Goal: Task Accomplishment & Management: Use online tool/utility

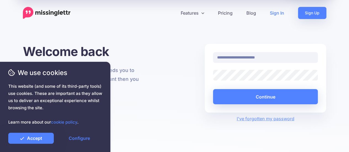
type input "**********"
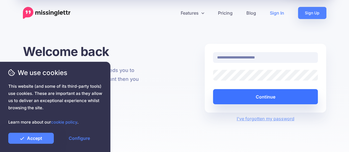
click at [257, 97] on button "Continue" at bounding box center [265, 96] width 105 height 15
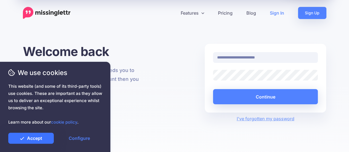
click at [42, 140] on link "Accept" at bounding box center [31, 138] width 46 height 11
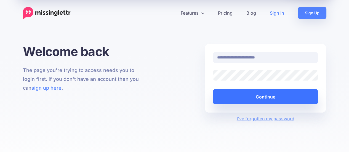
click at [246, 96] on button "Continue" at bounding box center [265, 96] width 105 height 15
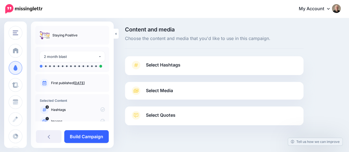
click at [91, 136] on link "Build Campaign" at bounding box center [86, 136] width 44 height 13
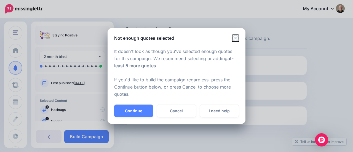
click at [235, 37] on icon "Close" at bounding box center [235, 38] width 6 height 6
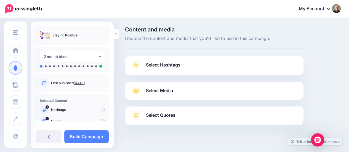
click at [163, 64] on span "Select Hashtags" at bounding box center [163, 64] width 34 height 7
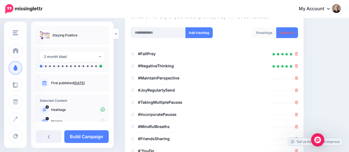
scroll to position [83, 0]
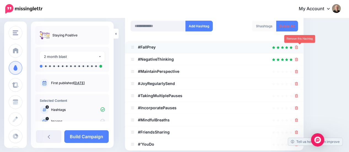
click at [298, 46] on icon at bounding box center [296, 47] width 3 height 3
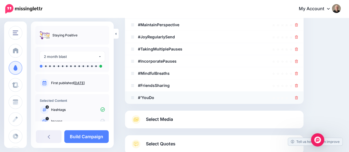
scroll to position [110, 0]
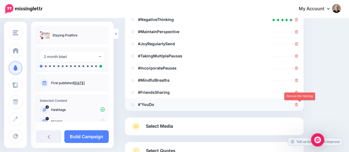
click at [298, 102] on link at bounding box center [296, 104] width 3 height 5
click at [298, 95] on div at bounding box center [296, 92] width 3 height 7
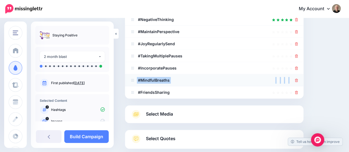
click at [299, 80] on li "#MindfulBreaths" at bounding box center [214, 80] width 179 height 12
click at [298, 92] on icon at bounding box center [296, 92] width 3 height 3
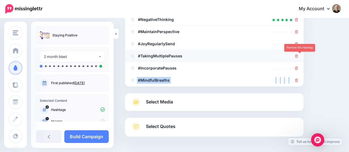
click at [298, 57] on icon at bounding box center [296, 55] width 3 height 3
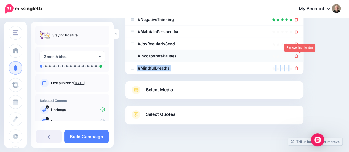
click at [298, 57] on icon at bounding box center [296, 55] width 3 height 3
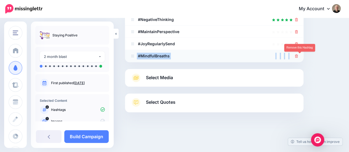
click at [298, 56] on icon at bounding box center [296, 55] width 3 height 3
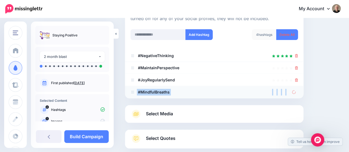
scroll to position [55, 0]
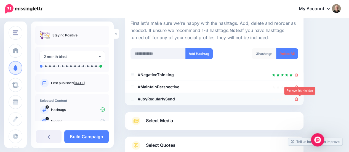
click at [298, 99] on icon at bounding box center [296, 98] width 3 height 3
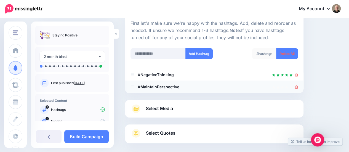
click at [298, 85] on icon at bounding box center [296, 86] width 3 height 3
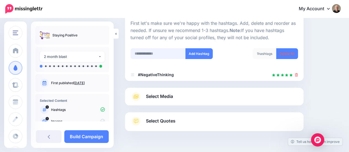
click at [164, 54] on input "text" at bounding box center [158, 53] width 55 height 11
type input "**********"
click at [197, 50] on button "Add Hashtag" at bounding box center [198, 53] width 27 height 11
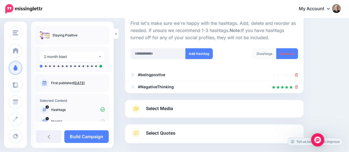
scroll to position [82, 0]
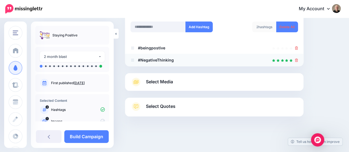
click at [298, 60] on icon at bounding box center [296, 60] width 3 height 3
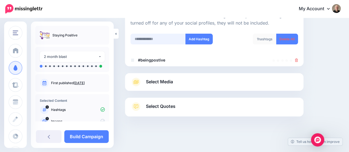
click at [162, 38] on input "text" at bounding box center [158, 39] width 55 height 11
type input "********"
click at [194, 39] on button "Add Hashtag" at bounding box center [198, 39] width 27 height 11
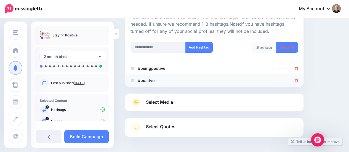
scroll to position [54, 0]
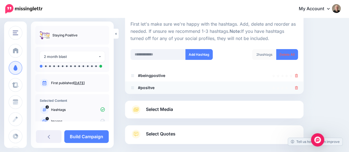
click at [298, 88] on icon at bounding box center [296, 87] width 3 height 3
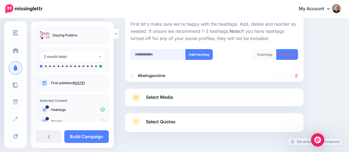
click at [153, 55] on input "text" at bounding box center [158, 54] width 55 height 11
type input "*********"
click at [204, 52] on button "Add Hashtag" at bounding box center [198, 54] width 27 height 11
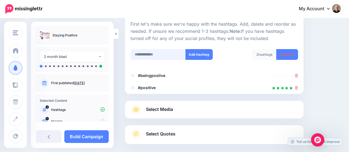
click at [154, 54] on input "text" at bounding box center [158, 54] width 55 height 11
type input "********"
click at [201, 52] on button "Add Hashtag" at bounding box center [198, 54] width 27 height 11
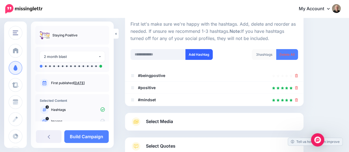
scroll to position [94, 0]
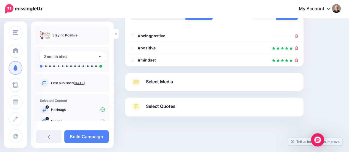
click at [163, 81] on span "Select Media" at bounding box center [159, 81] width 27 height 7
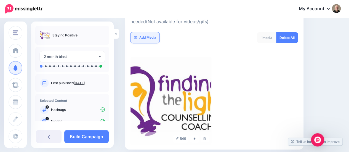
click at [141, 37] on link "Add Media" at bounding box center [145, 37] width 29 height 11
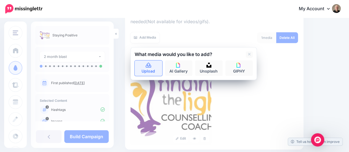
click at [149, 65] on icon at bounding box center [149, 65] width 6 height 5
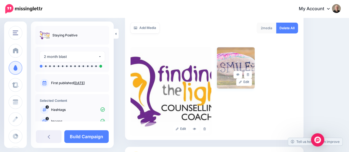
scroll to position [95, 0]
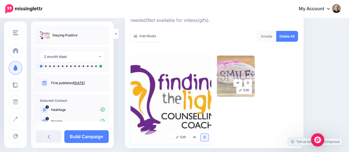
click at [206, 139] on link at bounding box center [205, 137] width 8 height 7
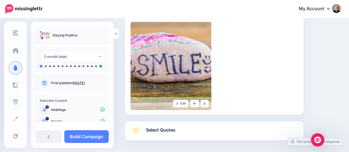
scroll to position [153, 0]
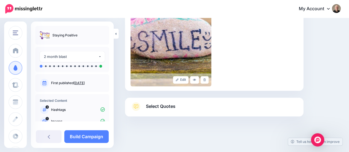
click at [168, 107] on span "Select Quotes" at bounding box center [161, 106] width 30 height 7
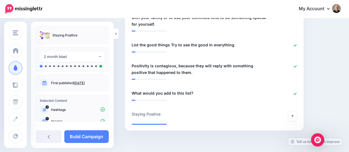
scroll to position [374, 0]
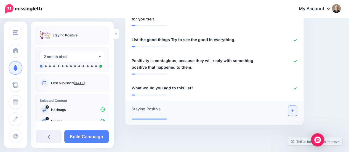
click at [297, 106] on link at bounding box center [292, 111] width 9 height 10
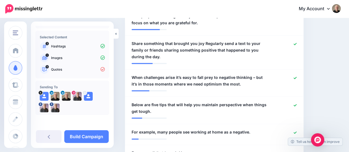
scroll to position [207, 0]
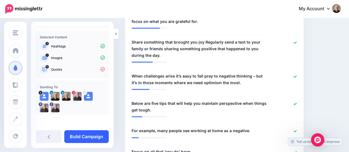
click at [94, 137] on link "Build Campaign" at bounding box center [86, 136] width 44 height 13
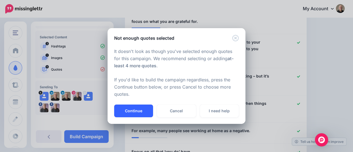
click at [147, 113] on button "Continue" at bounding box center [133, 111] width 39 height 13
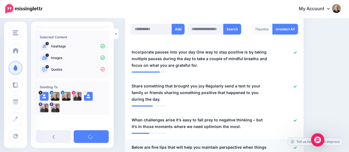
scroll to position [96, 0]
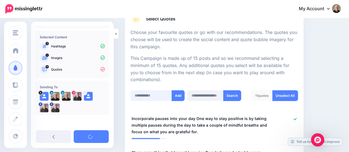
click at [148, 94] on input "text" at bounding box center [151, 95] width 41 height 11
type input "**"
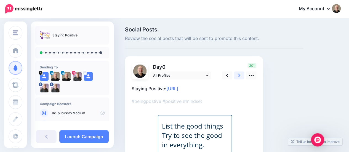
click at [237, 75] on link at bounding box center [239, 75] width 10 height 8
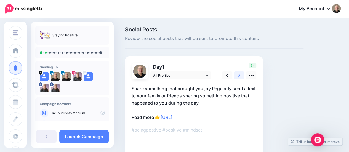
click at [237, 73] on link at bounding box center [239, 75] width 10 height 8
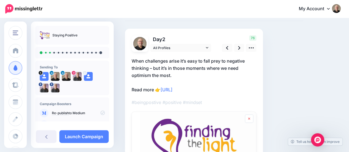
click at [251, 118] on link at bounding box center [249, 119] width 8 height 8
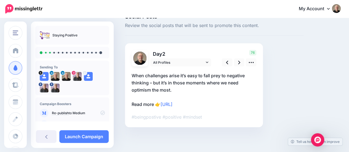
scroll to position [13, 0]
click at [228, 63] on link at bounding box center [227, 63] width 10 height 8
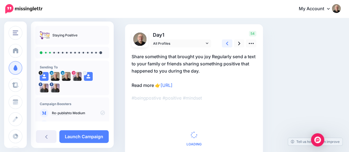
scroll to position [40, 0]
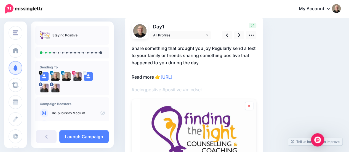
click at [249, 106] on icon at bounding box center [249, 106] width 2 height 2
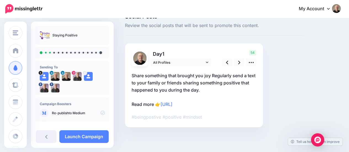
scroll to position [13, 0]
click at [238, 64] on link at bounding box center [239, 63] width 10 height 8
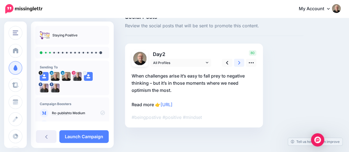
click at [238, 63] on icon at bounding box center [239, 63] width 2 height 6
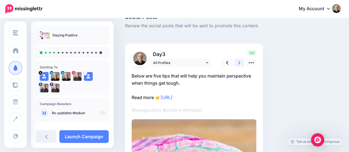
click at [238, 63] on icon at bounding box center [239, 63] width 2 height 6
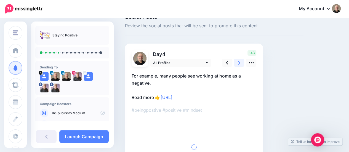
click at [238, 63] on icon at bounding box center [239, 63] width 2 height 6
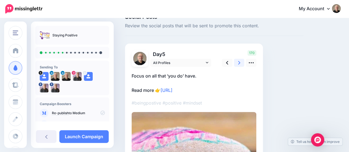
click at [238, 63] on icon at bounding box center [239, 63] width 2 height 6
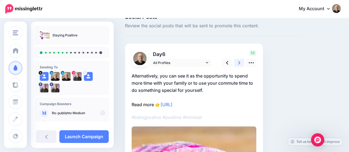
click at [238, 63] on icon at bounding box center [239, 63] width 2 height 6
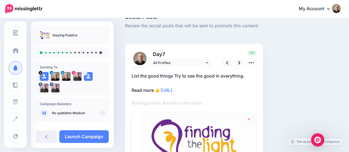
click at [249, 118] on icon at bounding box center [249, 119] width 2 height 2
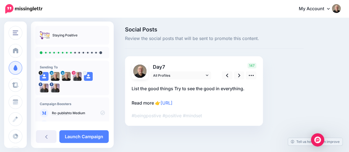
scroll to position [0, 0]
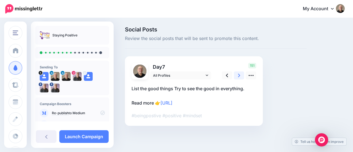
click at [238, 76] on icon at bounding box center [239, 76] width 2 height 6
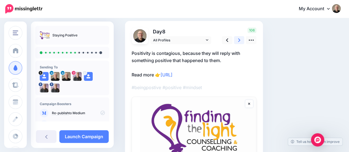
scroll to position [28, 0]
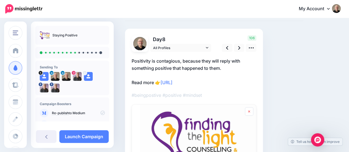
click at [250, 111] on icon at bounding box center [249, 111] width 2 height 3
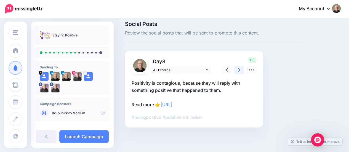
click at [240, 71] on icon at bounding box center [239, 70] width 2 height 6
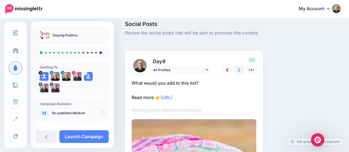
click at [240, 71] on icon at bounding box center [239, 70] width 2 height 6
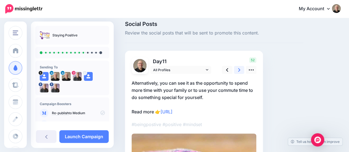
click at [238, 70] on icon at bounding box center [239, 70] width 2 height 6
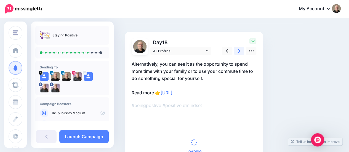
scroll to position [33, 0]
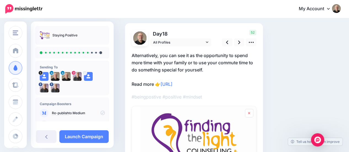
click at [251, 115] on link at bounding box center [249, 113] width 8 height 8
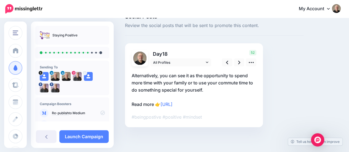
scroll to position [13, 0]
click at [238, 62] on icon at bounding box center [239, 63] width 2 height 6
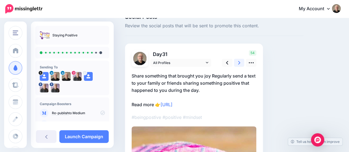
click at [237, 62] on link at bounding box center [239, 63] width 10 height 8
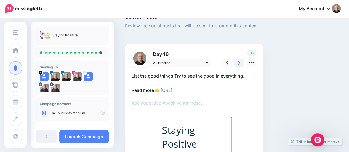
click at [236, 62] on link at bounding box center [239, 63] width 10 height 8
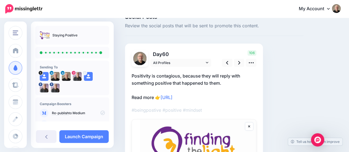
click at [249, 127] on icon at bounding box center [249, 126] width 2 height 3
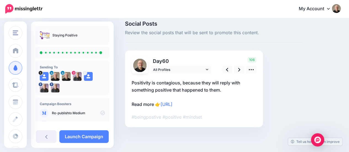
scroll to position [6, 0]
click at [237, 71] on link at bounding box center [239, 70] width 10 height 8
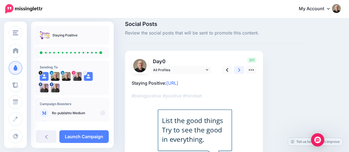
click at [239, 70] on icon at bounding box center [239, 70] width 2 height 6
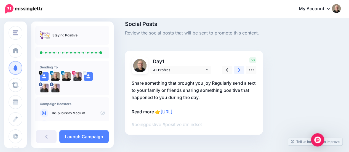
click at [239, 70] on icon at bounding box center [239, 70] width 2 height 6
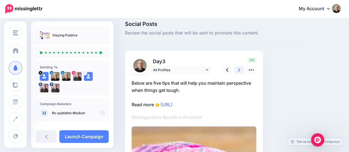
click at [239, 70] on icon at bounding box center [239, 70] width 2 height 6
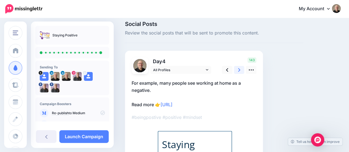
click at [239, 70] on icon at bounding box center [239, 70] width 2 height 6
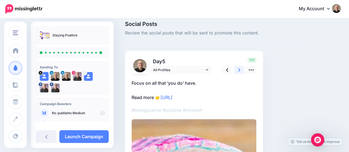
click at [239, 70] on icon at bounding box center [239, 70] width 2 height 6
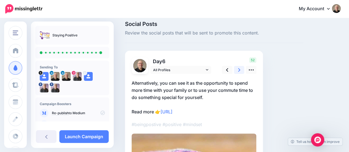
click at [239, 70] on icon at bounding box center [239, 70] width 2 height 6
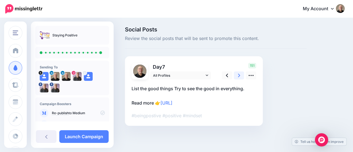
click at [238, 74] on icon at bounding box center [239, 76] width 2 height 6
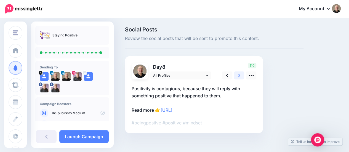
click at [238, 76] on icon at bounding box center [239, 76] width 2 height 6
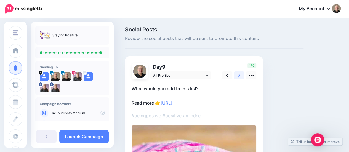
click at [238, 76] on icon at bounding box center [239, 76] width 2 height 6
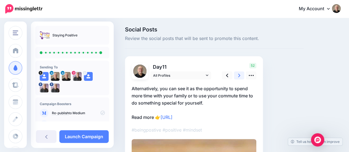
click at [238, 76] on icon at bounding box center [239, 76] width 2 height 6
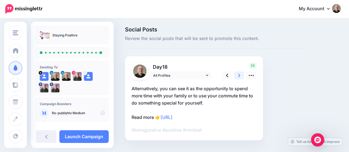
click at [239, 75] on icon at bounding box center [239, 76] width 2 height 6
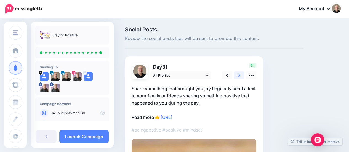
click at [240, 76] on icon at bounding box center [239, 76] width 2 height 6
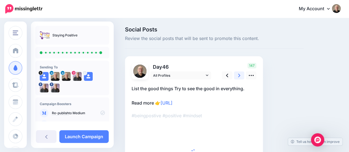
click at [240, 76] on icon at bounding box center [239, 76] width 2 height 6
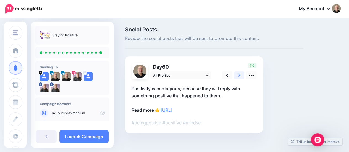
click at [240, 75] on icon at bounding box center [239, 76] width 2 height 4
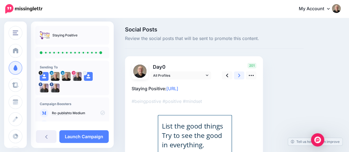
click at [238, 75] on icon at bounding box center [239, 76] width 2 height 6
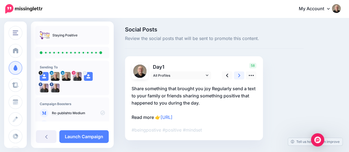
click at [238, 75] on icon at bounding box center [239, 76] width 2 height 6
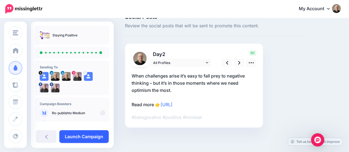
click at [97, 137] on link "Launch Campaign" at bounding box center [83, 136] width 49 height 13
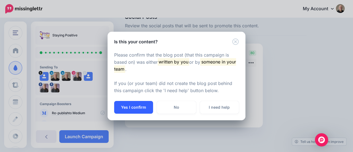
click at [134, 106] on button "Yes I confirm" at bounding box center [133, 107] width 39 height 13
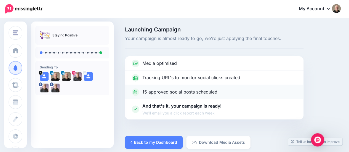
scroll to position [5, 0]
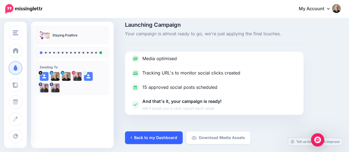
click at [149, 139] on link "Back to my Dashboard" at bounding box center [154, 137] width 58 height 13
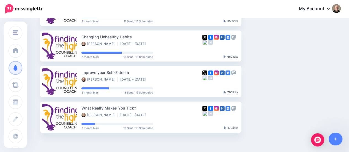
scroll to position [257, 0]
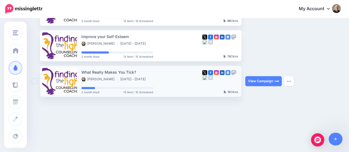
click at [148, 80] on li "[DATE] - [DATE]" at bounding box center [134, 79] width 28 height 4
click at [252, 82] on link "View Campaign" at bounding box center [263, 81] width 36 height 10
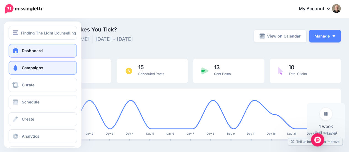
click at [20, 51] on link "Dashboard" at bounding box center [43, 51] width 68 height 14
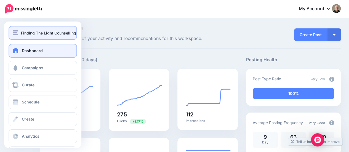
click at [17, 31] on img "button" at bounding box center [16, 32] width 6 height 5
click at [16, 34] on img "button" at bounding box center [16, 32] width 6 height 5
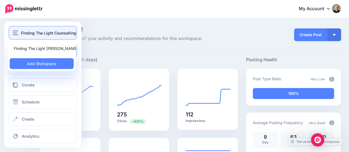
click at [31, 34] on span "Finding The Light Counselling & Coaching" at bounding box center [59, 33] width 77 height 6
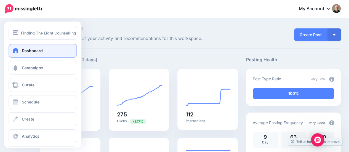
click at [26, 52] on span "Dashboard" at bounding box center [32, 50] width 21 height 5
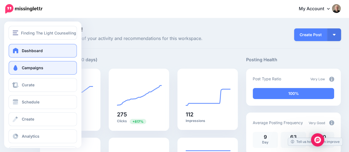
click at [35, 69] on span "Campaigns" at bounding box center [33, 67] width 22 height 5
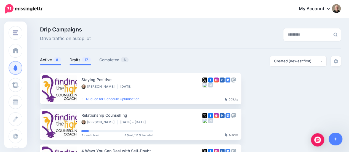
click at [78, 60] on link "Drafts 17" at bounding box center [81, 60] width 22 height 7
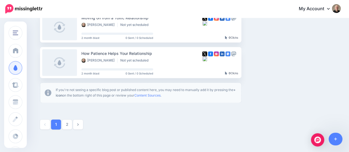
scroll to position [359, 0]
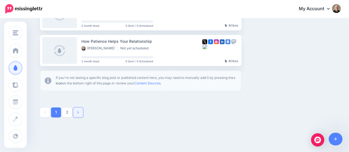
click at [77, 113] on link at bounding box center [78, 112] width 10 height 10
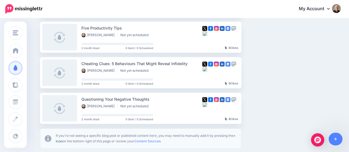
scroll to position [221, 0]
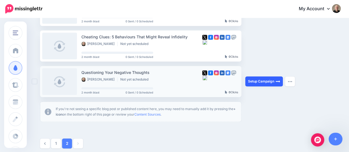
click at [259, 83] on link "Setup Campaign" at bounding box center [264, 81] width 38 height 10
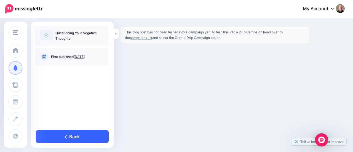
click at [67, 137] on link "Back" at bounding box center [72, 136] width 73 height 13
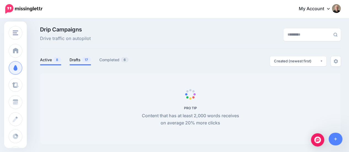
click at [81, 59] on link "Drafts 17" at bounding box center [81, 60] width 22 height 7
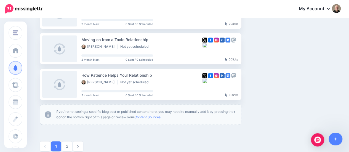
scroll to position [379, 0]
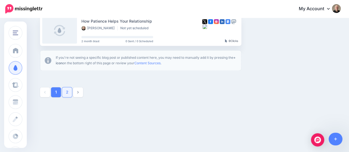
click at [68, 92] on link "2" at bounding box center [67, 92] width 10 height 10
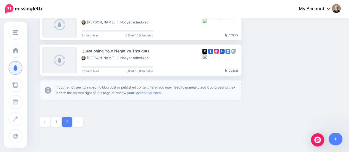
scroll to position [213, 0]
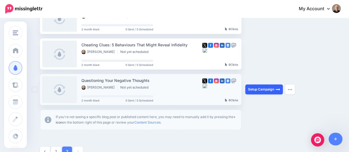
click at [263, 89] on link "Setup Campaign" at bounding box center [264, 89] width 38 height 10
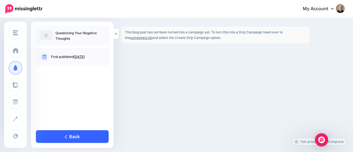
click at [67, 137] on icon at bounding box center [66, 136] width 2 height 4
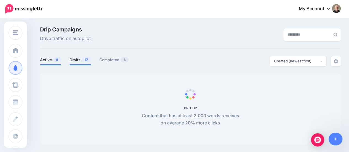
click at [79, 60] on link "Drafts 17" at bounding box center [81, 60] width 22 height 7
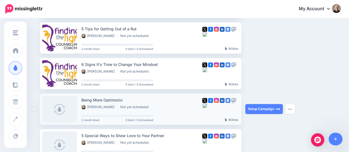
scroll to position [359, 0]
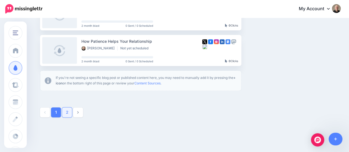
click at [67, 114] on link "2" at bounding box center [67, 112] width 10 height 10
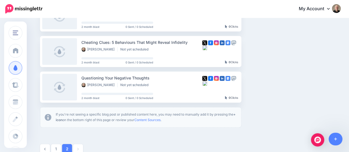
scroll to position [213, 0]
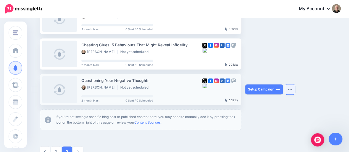
click at [290, 91] on button "button" at bounding box center [290, 89] width 10 height 10
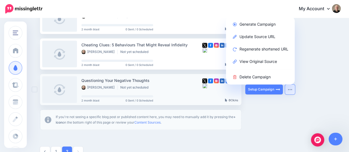
click at [60, 89] on link at bounding box center [59, 89] width 35 height 27
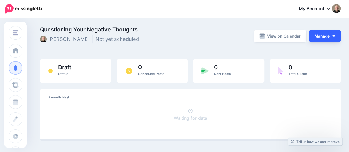
click at [338, 34] on button "Manage" at bounding box center [325, 36] width 32 height 13
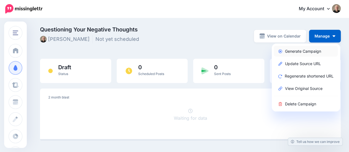
click at [307, 50] on link "Generate Campaign" at bounding box center [306, 51] width 64 height 11
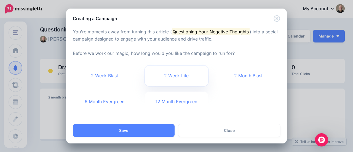
click at [176, 75] on link "2 Week Lite" at bounding box center [177, 76] width 64 height 20
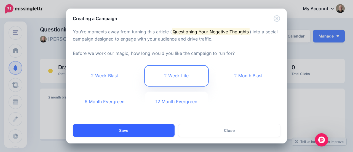
click at [129, 129] on button "Save" at bounding box center [124, 130] width 102 height 13
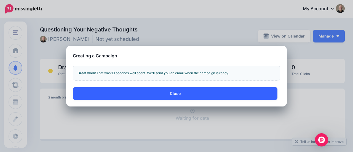
click at [176, 92] on button "Close" at bounding box center [175, 93] width 205 height 13
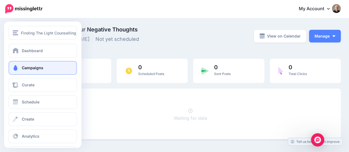
click at [30, 68] on span "Campaigns" at bounding box center [33, 67] width 22 height 5
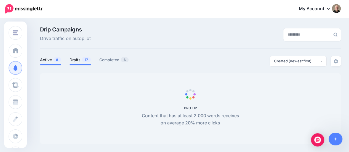
click at [77, 60] on link "Drafts 17" at bounding box center [81, 60] width 22 height 7
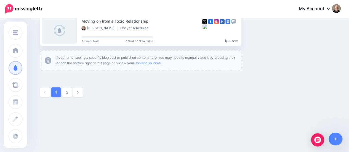
scroll to position [351, 0]
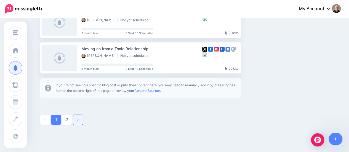
click at [78, 121] on icon at bounding box center [77, 120] width 1 height 4
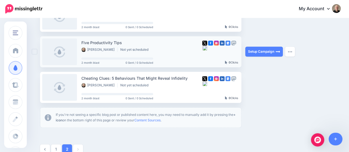
scroll to position [213, 0]
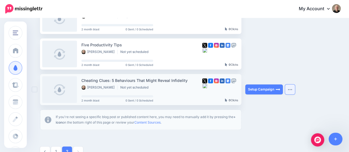
click at [289, 90] on img "button" at bounding box center [290, 90] width 4 height 2
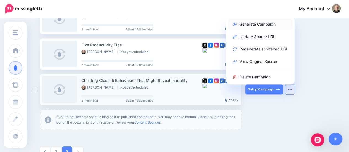
click at [248, 23] on link "Generate Campaign" at bounding box center [260, 24] width 64 height 11
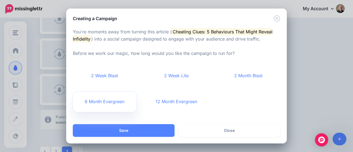
drag, startPoint x: 110, startPoint y: 102, endPoint x: 125, endPoint y: 100, distance: 15.3
click at [110, 102] on link "6 Month Evergreen" at bounding box center [105, 102] width 64 height 20
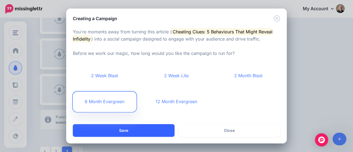
click at [131, 131] on button "Save" at bounding box center [124, 130] width 102 height 13
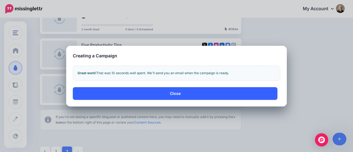
click at [176, 93] on button "Close" at bounding box center [175, 93] width 205 height 13
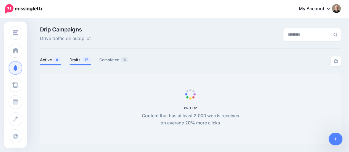
scroll to position [47, 0]
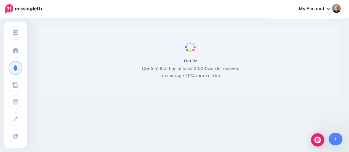
click at [77, 61] on span "PRO TIP Content that has at least 2,000 words receives on average 20% more clic…" at bounding box center [190, 61] width 301 height 71
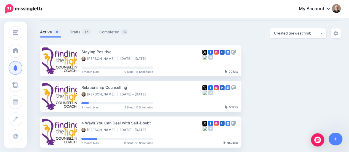
scroll to position [0, 0]
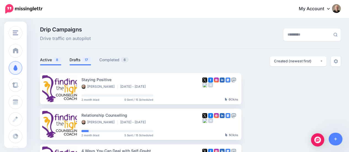
click at [79, 59] on link "Drafts 17" at bounding box center [81, 60] width 22 height 7
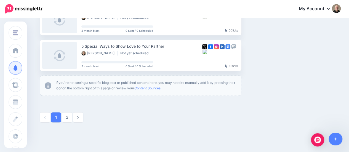
scroll to position [379, 0]
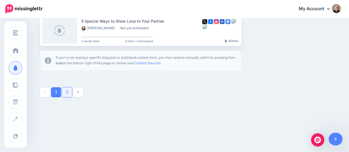
click at [69, 94] on link "2" at bounding box center [67, 92] width 10 height 10
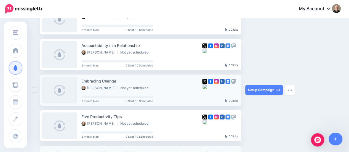
scroll to position [185, 0]
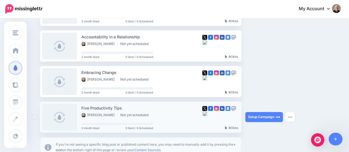
click at [60, 117] on link at bounding box center [59, 117] width 35 height 27
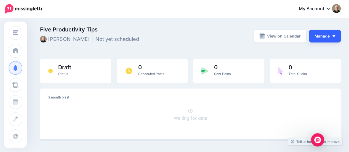
click at [335, 36] on img "button" at bounding box center [334, 36] width 3 height 2
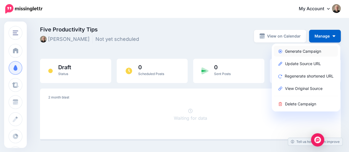
click at [315, 49] on link "Generate Campaign" at bounding box center [306, 51] width 64 height 11
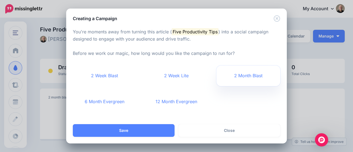
click at [243, 75] on link "2 Month Blast" at bounding box center [249, 76] width 64 height 20
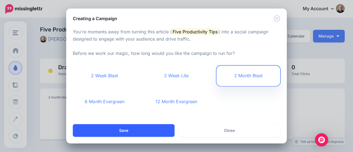
click at [147, 129] on button "Save" at bounding box center [124, 130] width 102 height 13
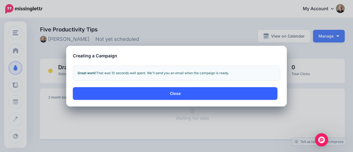
click at [170, 92] on button "Close" at bounding box center [175, 93] width 205 height 13
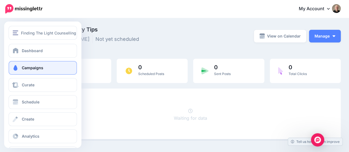
click at [29, 67] on span "Campaigns" at bounding box center [33, 67] width 22 height 5
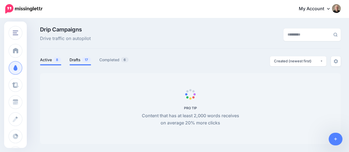
click at [76, 60] on link "Drafts 17" at bounding box center [81, 60] width 22 height 7
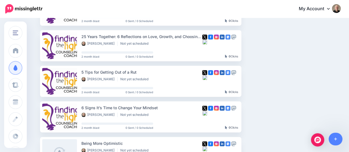
scroll to position [367, 0]
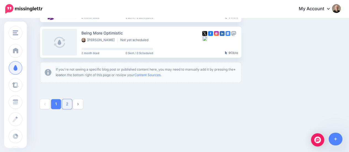
click at [69, 105] on link "2" at bounding box center [67, 104] width 10 height 10
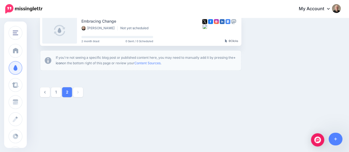
scroll to position [189, 0]
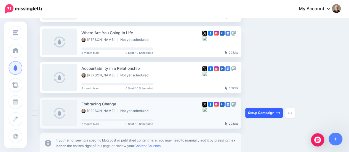
click at [268, 112] on link "Setup Campaign" at bounding box center [264, 113] width 38 height 10
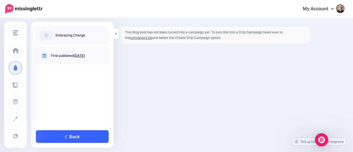
click at [71, 136] on link "Back" at bounding box center [72, 136] width 73 height 13
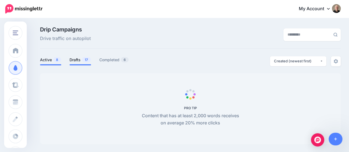
click at [76, 59] on link "Drafts 17" at bounding box center [81, 60] width 22 height 7
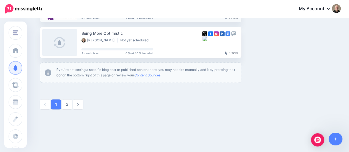
scroll to position [367, 0]
click at [69, 105] on link "2" at bounding box center [67, 104] width 10 height 10
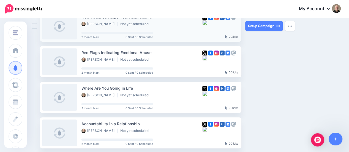
scroll to position [240, 0]
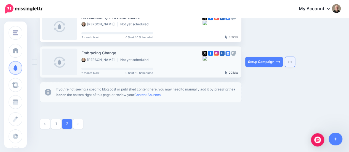
click at [292, 61] on img "button" at bounding box center [290, 62] width 4 height 2
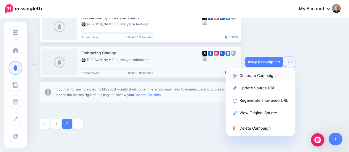
click at [274, 74] on link "Generate Campaign" at bounding box center [260, 75] width 64 height 11
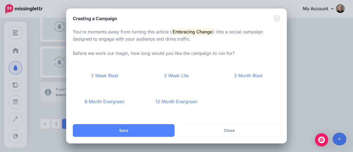
click at [257, 74] on link "2 Month Blast" at bounding box center [249, 76] width 64 height 20
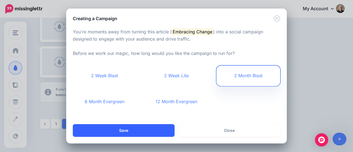
click at [150, 128] on button "Save" at bounding box center [124, 130] width 102 height 13
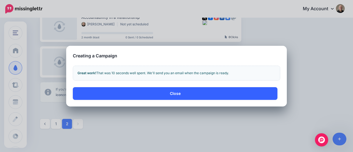
click at [174, 93] on button "Close" at bounding box center [175, 93] width 205 height 13
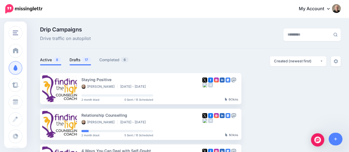
click at [73, 60] on link "Drafts 17" at bounding box center [81, 60] width 22 height 7
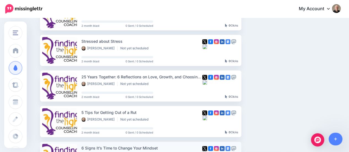
scroll to position [331, 0]
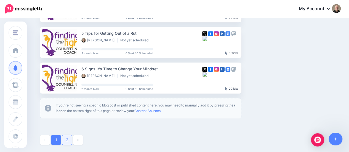
click at [70, 139] on link "2" at bounding box center [67, 140] width 10 height 10
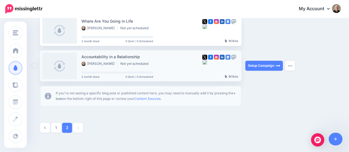
scroll to position [213, 0]
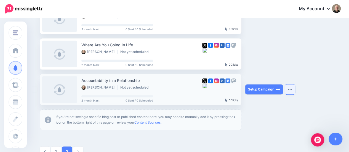
click at [293, 88] on button "button" at bounding box center [290, 89] width 10 height 10
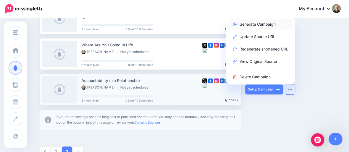
click at [263, 23] on link "Generate Campaign" at bounding box center [260, 24] width 64 height 11
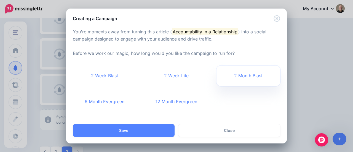
click at [248, 76] on link "2 Month Blast" at bounding box center [249, 76] width 64 height 20
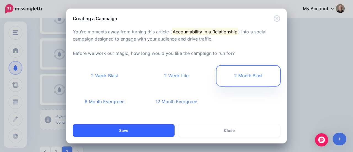
drag, startPoint x: 144, startPoint y: 131, endPoint x: 153, endPoint y: 129, distance: 8.6
click at [143, 131] on button "Save" at bounding box center [124, 130] width 102 height 13
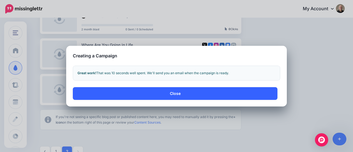
click at [179, 96] on button "Close" at bounding box center [175, 93] width 205 height 13
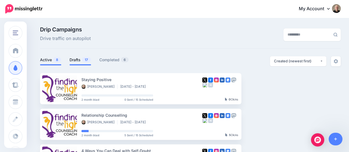
click at [78, 62] on link "Drafts 17" at bounding box center [81, 60] width 22 height 7
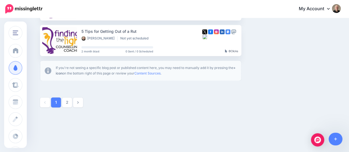
scroll to position [379, 0]
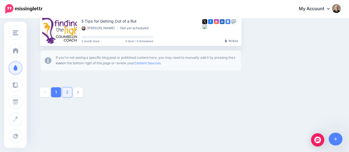
click at [66, 92] on link "2" at bounding box center [67, 92] width 10 height 10
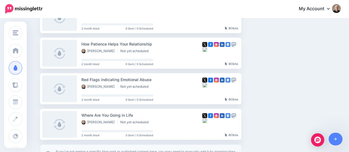
scroll to position [185, 0]
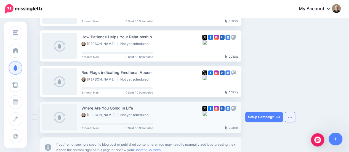
click at [291, 118] on button "button" at bounding box center [290, 117] width 10 height 10
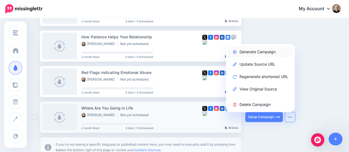
click at [250, 51] on link "Generate Campaign" at bounding box center [260, 51] width 64 height 11
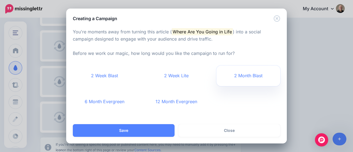
click at [248, 76] on link "2 Month Blast" at bounding box center [249, 76] width 64 height 20
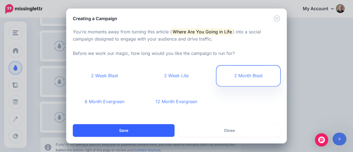
click at [151, 129] on button "Save" at bounding box center [124, 130] width 102 height 13
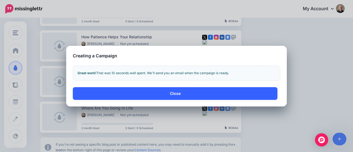
click at [177, 95] on button "Close" at bounding box center [175, 93] width 205 height 13
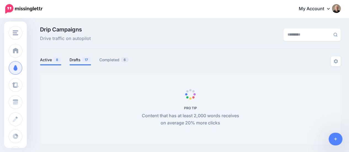
click at [78, 59] on link "Drafts 17" at bounding box center [81, 60] width 22 height 7
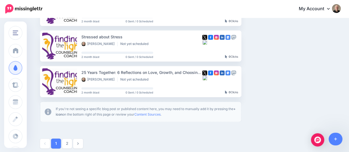
scroll to position [379, 0]
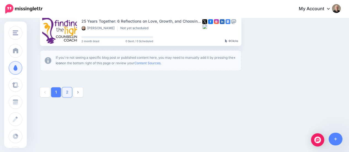
click at [68, 94] on link "2" at bounding box center [67, 92] width 10 height 10
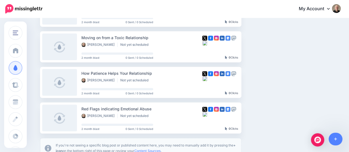
scroll to position [240, 0]
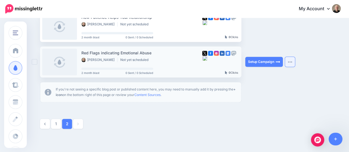
click at [290, 63] on button "button" at bounding box center [290, 62] width 10 height 10
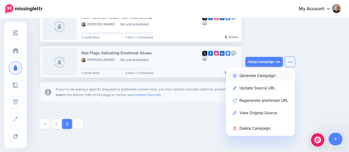
click at [264, 76] on link "Generate Campaign" at bounding box center [260, 75] width 64 height 11
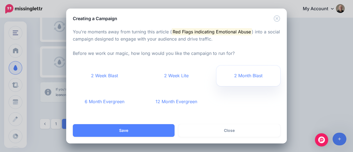
click at [244, 77] on link "2 Month Blast" at bounding box center [249, 76] width 64 height 20
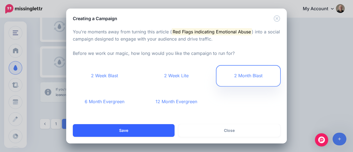
click at [138, 128] on button "Save" at bounding box center [124, 130] width 102 height 13
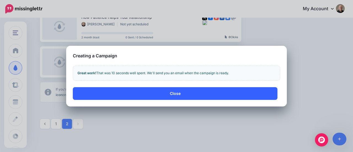
click at [174, 93] on button "Close" at bounding box center [175, 93] width 205 height 13
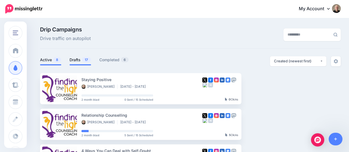
click at [78, 59] on link "Drafts 17" at bounding box center [81, 60] width 22 height 7
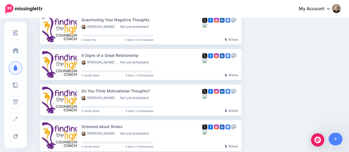
scroll to position [331, 0]
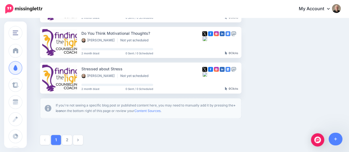
click at [66, 142] on link "2" at bounding box center [67, 140] width 10 height 10
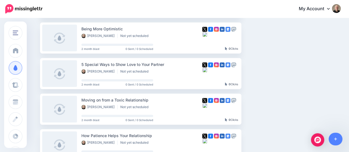
scroll to position [185, 0]
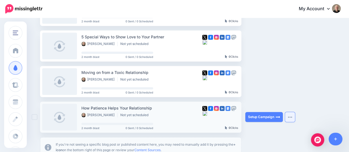
click at [291, 118] on button "button" at bounding box center [290, 117] width 10 height 10
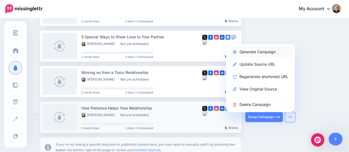
click at [258, 52] on link "Generate Campaign" at bounding box center [260, 51] width 64 height 11
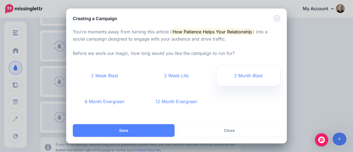
click at [246, 77] on link "2 Month Blast" at bounding box center [249, 76] width 64 height 20
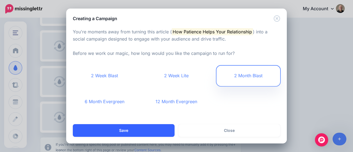
click at [129, 129] on button "Save" at bounding box center [124, 130] width 102 height 13
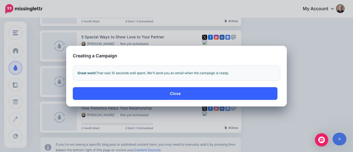
click at [172, 92] on button "Close" at bounding box center [175, 93] width 205 height 13
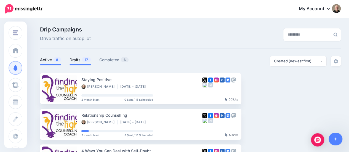
click at [76, 60] on link "Drafts 17" at bounding box center [81, 60] width 22 height 7
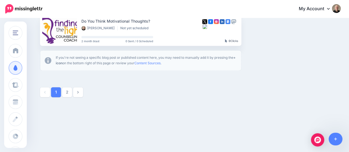
drag, startPoint x: 68, startPoint y: 90, endPoint x: 72, endPoint y: 91, distance: 4.0
click at [68, 90] on link "2" at bounding box center [67, 92] width 10 height 10
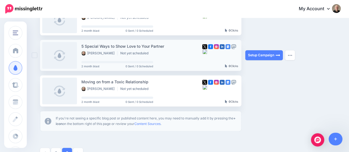
scroll to position [213, 0]
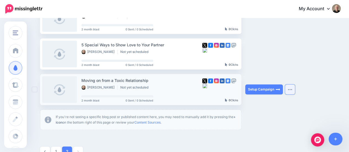
click at [291, 90] on button "button" at bounding box center [290, 89] width 10 height 10
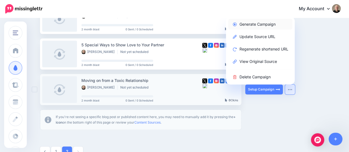
click at [252, 23] on link "Generate Campaign" at bounding box center [260, 24] width 64 height 11
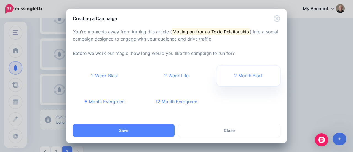
click at [249, 74] on link "2 Month Blast" at bounding box center [249, 76] width 64 height 20
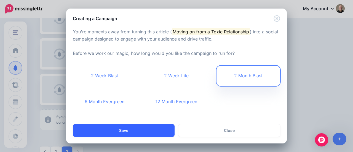
click at [150, 128] on button "Save" at bounding box center [124, 130] width 102 height 13
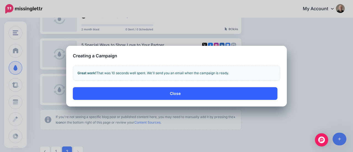
click at [188, 89] on button "Close" at bounding box center [175, 93] width 205 height 13
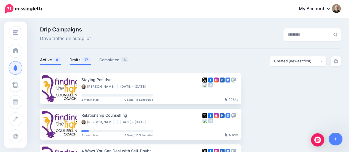
click at [81, 60] on link "Drafts 17" at bounding box center [81, 60] width 22 height 7
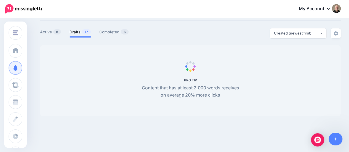
scroll to position [47, 0]
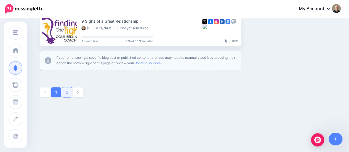
click at [67, 89] on link "2" at bounding box center [67, 92] width 10 height 10
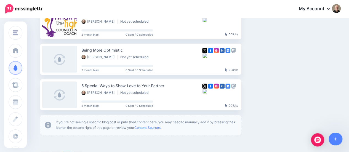
scroll to position [213, 0]
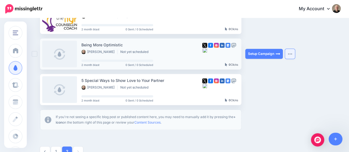
click at [292, 54] on img "button" at bounding box center [290, 54] width 4 height 2
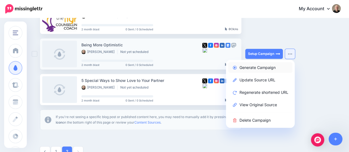
click at [266, 68] on link "Generate Campaign" at bounding box center [260, 67] width 64 height 11
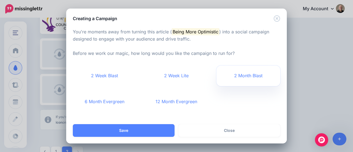
click at [245, 78] on link "2 Month Blast" at bounding box center [249, 76] width 64 height 20
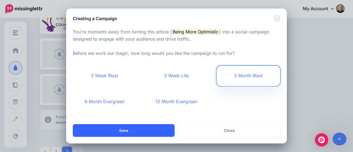
click at [143, 135] on button "Save" at bounding box center [124, 130] width 102 height 13
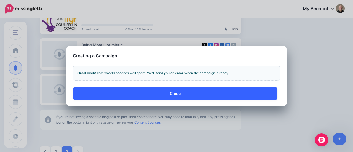
click at [176, 97] on button "Close" at bounding box center [175, 93] width 205 height 13
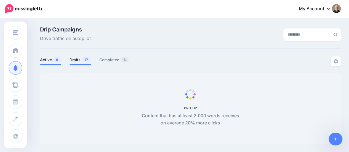
click at [78, 58] on link "Drafts 17" at bounding box center [81, 60] width 22 height 7
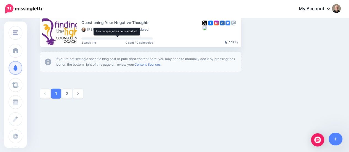
scroll to position [379, 0]
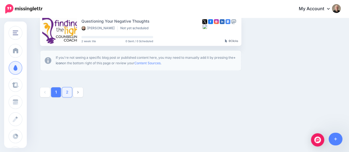
click at [68, 94] on link "2" at bounding box center [67, 92] width 10 height 10
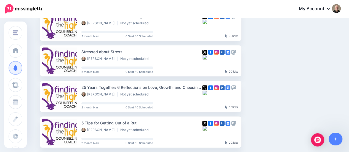
scroll to position [213, 0]
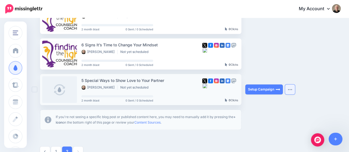
click at [292, 89] on img "button" at bounding box center [290, 90] width 4 height 2
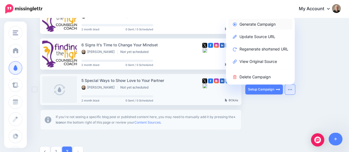
click at [262, 25] on link "Generate Campaign" at bounding box center [260, 24] width 64 height 11
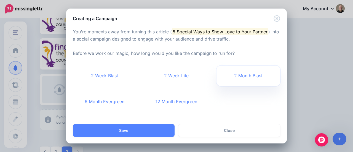
click at [247, 76] on link "2 Month Blast" at bounding box center [249, 76] width 64 height 20
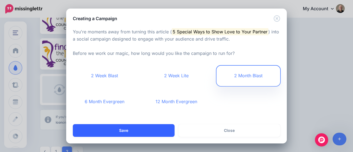
drag, startPoint x: 132, startPoint y: 130, endPoint x: 137, endPoint y: 127, distance: 5.1
click at [132, 130] on button "Save" at bounding box center [124, 130] width 102 height 13
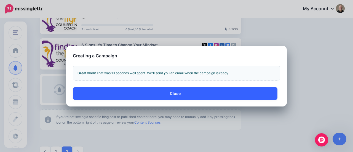
click at [183, 94] on button "Close" at bounding box center [175, 93] width 205 height 13
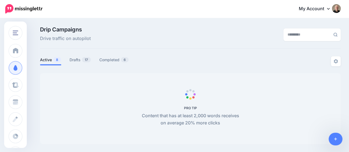
scroll to position [47, 0]
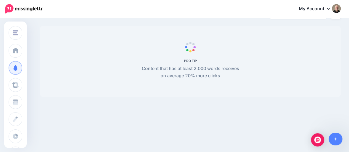
click at [330, 7] on icon at bounding box center [328, 8] width 3 height 4
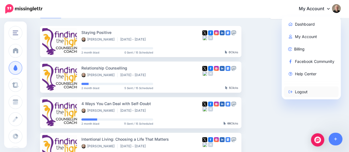
click at [302, 93] on link "Logout" at bounding box center [311, 91] width 55 height 11
